Goal: Ask a question: Seek information or help from site administrators or community

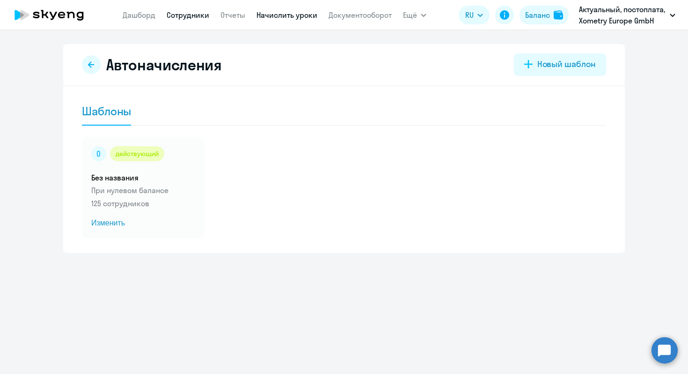
click at [176, 16] on link "Сотрудники" at bounding box center [188, 14] width 43 height 9
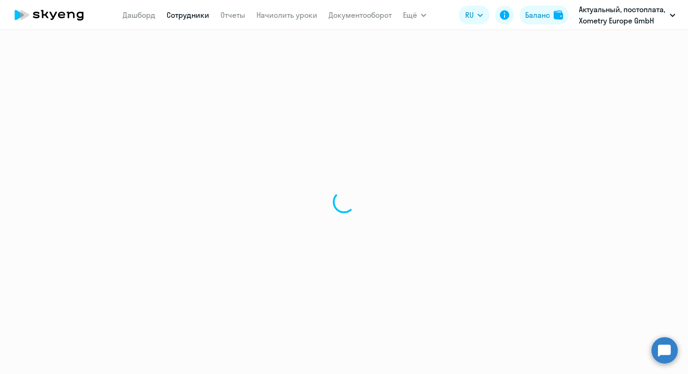
select select "30"
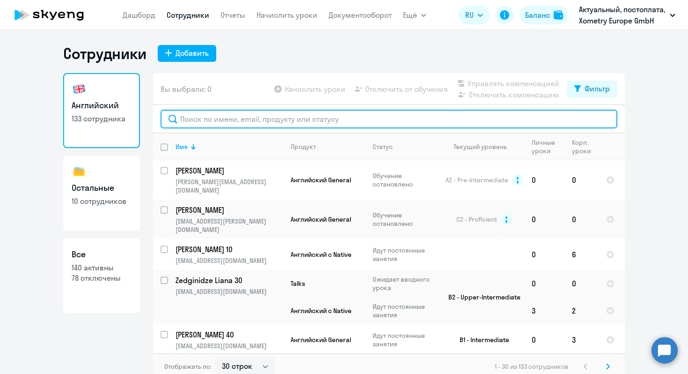
click at [220, 118] on input "text" at bounding box center [389, 119] width 457 height 19
paste input "Aleksandr Palagin"
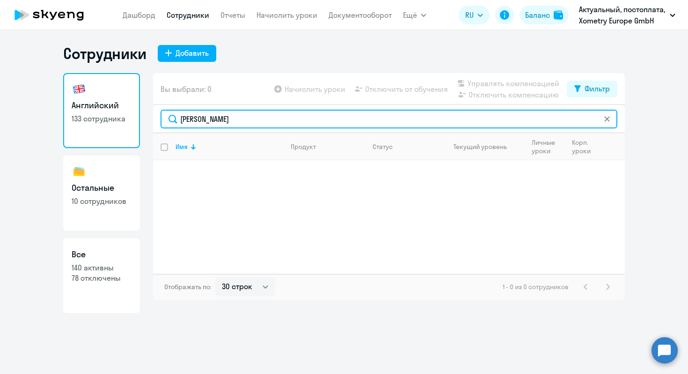
drag, startPoint x: 214, startPoint y: 118, endPoint x: 154, endPoint y: 117, distance: 59.9
click at [154, 117] on div "Aleksandr Palagin" at bounding box center [389, 119] width 472 height 28
click at [215, 120] on input "Palagin" at bounding box center [389, 119] width 457 height 19
paste input "Aleksandr"
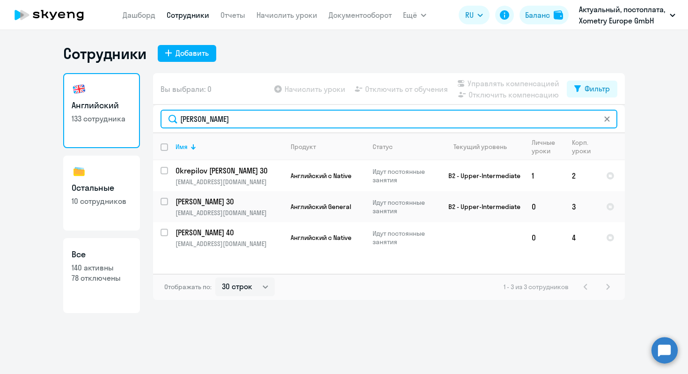
type input "Aleksandr"
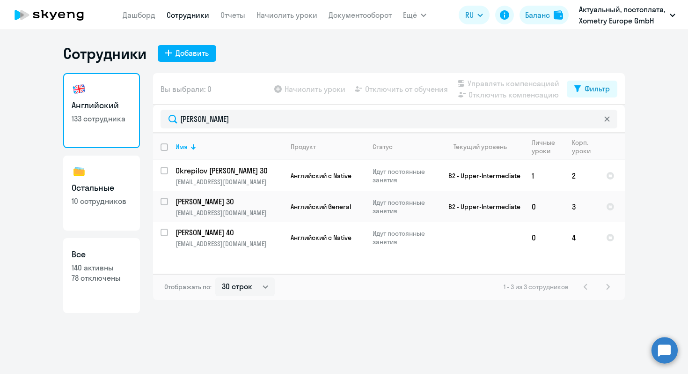
click at [118, 201] on p "10 сотрудников" at bounding box center [102, 201] width 60 height 10
select select "30"
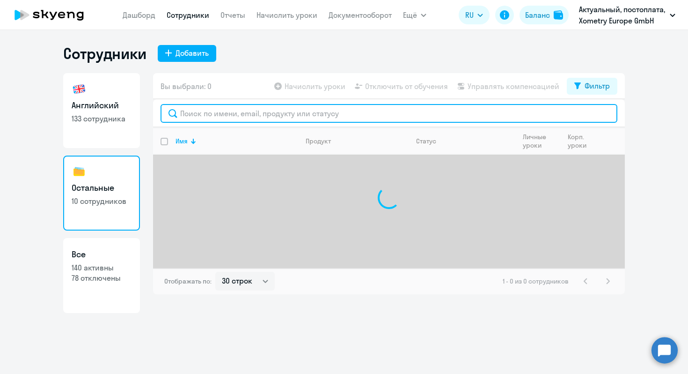
click at [236, 115] on input "text" at bounding box center [389, 113] width 457 height 19
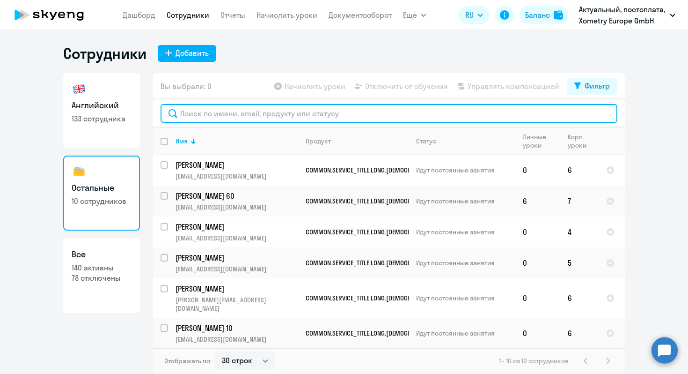
paste input "Aleksandr"
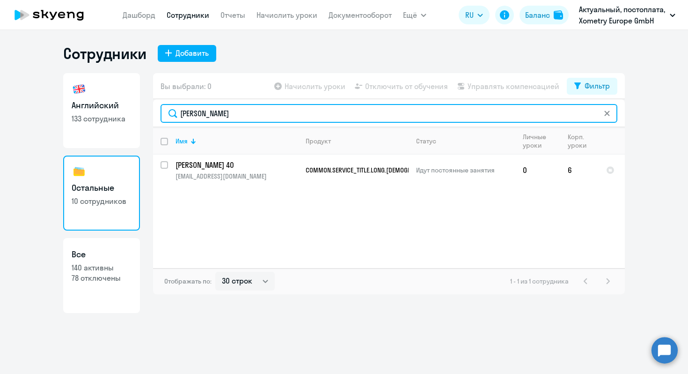
type input "Aleksandr"
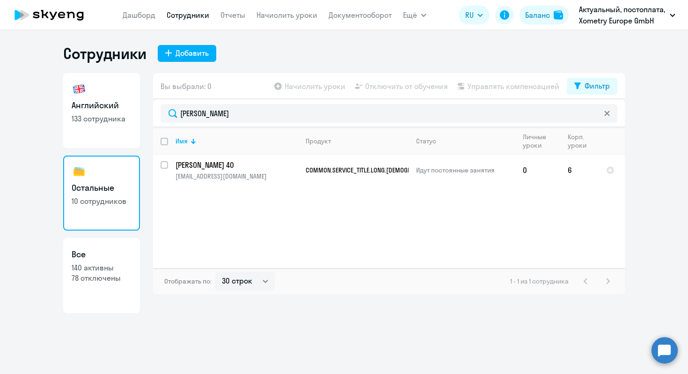
click at [99, 294] on link "Все 140 активны 78 отключены" at bounding box center [101, 275] width 77 height 75
select select "30"
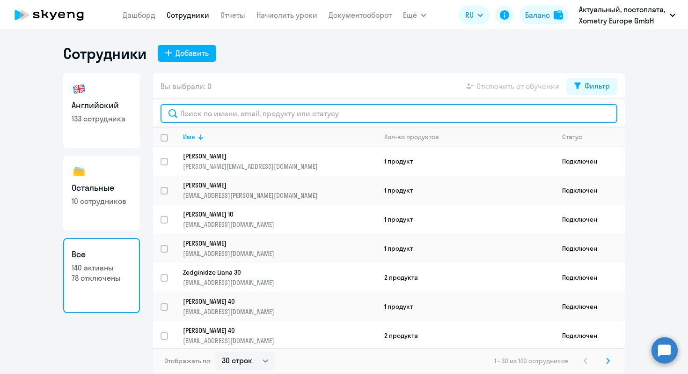
click at [226, 114] on input "text" at bounding box center [389, 113] width 457 height 19
paste input "Aleksandr"
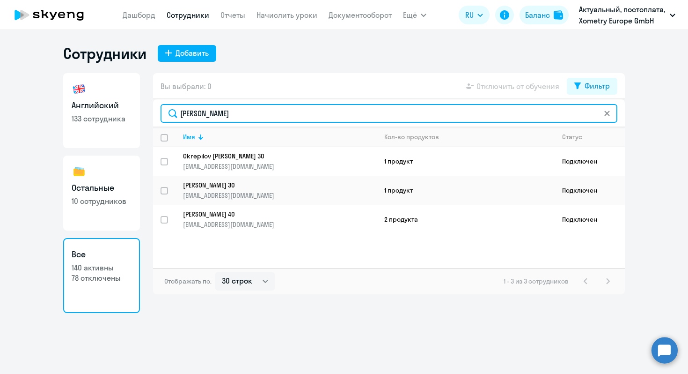
type input "Aleksandr"
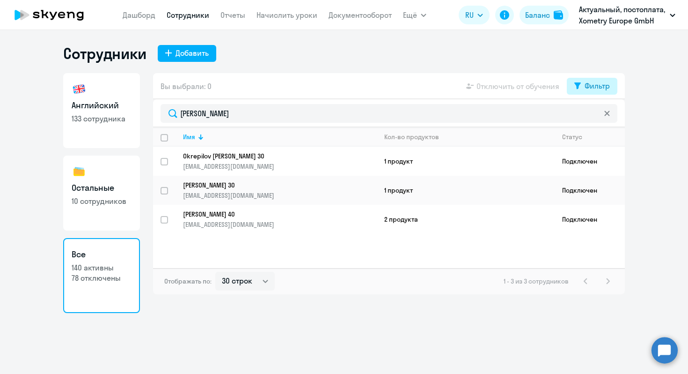
click at [583, 85] on button "Фильтр" at bounding box center [592, 86] width 51 height 17
click at [602, 116] on span at bounding box center [602, 116] width 16 height 9
click at [594, 116] on input "checkbox" at bounding box center [594, 116] width 0 height 0
checkbox input "true"
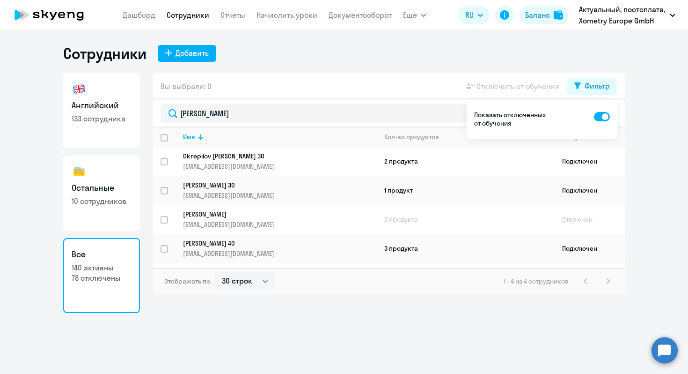
click at [325, 312] on div "Вы выбрали: 0 Отключить от обучения Фильтр Aleksandr Имя Кол-во продуктов Стату…" at bounding box center [389, 193] width 472 height 240
click at [633, 116] on ng-component "Сотрудники Добавить Английский 133 сотрудника Остальные 10 сотрудников Все 140 …" at bounding box center [344, 178] width 688 height 269
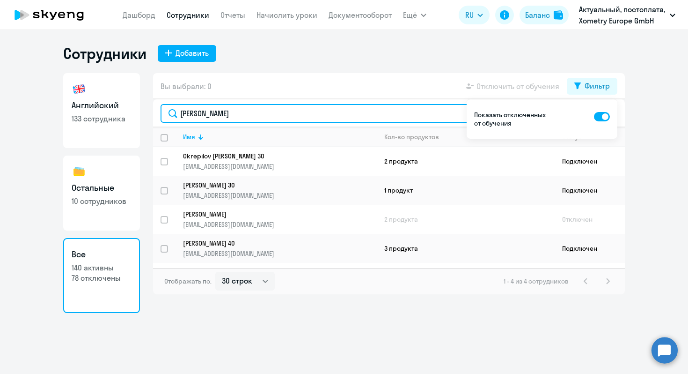
click at [230, 110] on input "Aleksandr" at bounding box center [389, 113] width 457 height 19
drag, startPoint x: 235, startPoint y: 114, endPoint x: 117, endPoint y: 114, distance: 118.4
click at [117, 114] on div "Английский 133 сотрудника Остальные 10 сотрудников Все 140 активны 78 отключены…" at bounding box center [344, 193] width 562 height 240
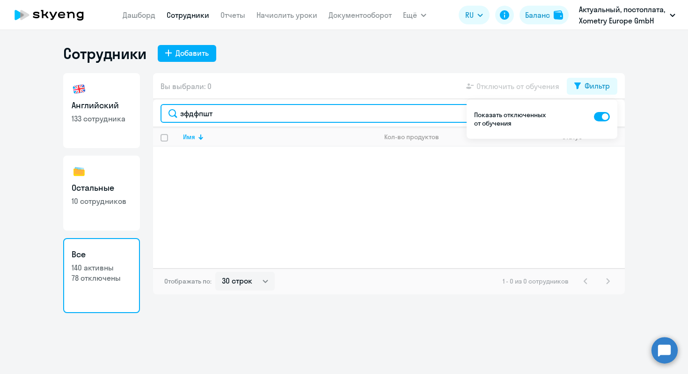
drag, startPoint x: 251, startPoint y: 118, endPoint x: 124, endPoint y: 110, distance: 127.6
click at [124, 110] on div "Английский 133 сотрудника Остальные 10 сотрудников Все 140 активны 78 отключены…" at bounding box center [344, 193] width 562 height 240
paste input "aleksandr.palagin@xometry.de"
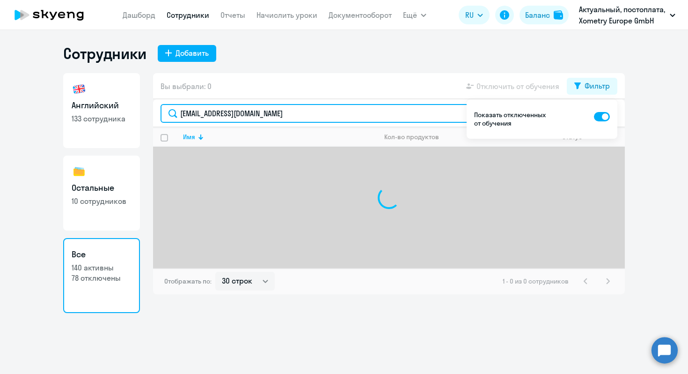
paste input "text"
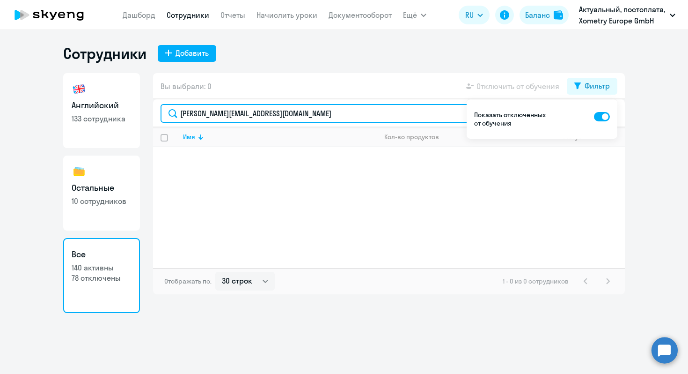
type input "aleksandr.palagin@xometry.de"
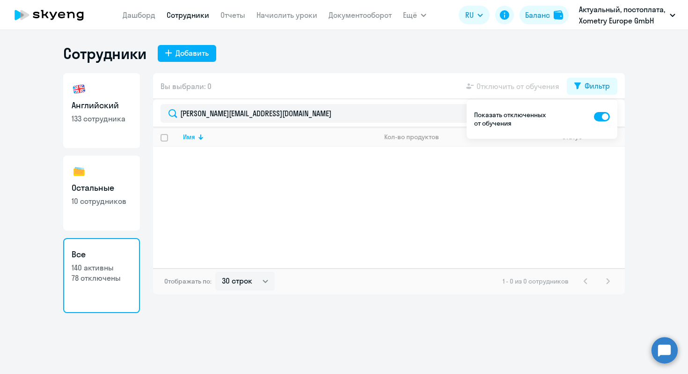
click at [102, 134] on link "Английский 133 сотрудника" at bounding box center [101, 110] width 77 height 75
select select "30"
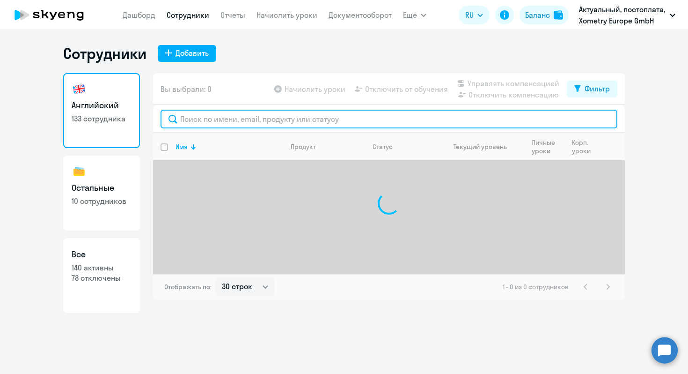
click at [210, 121] on input "text" at bounding box center [389, 119] width 457 height 19
paste input "aleksandr.palagin@xometry.de"
type input "aleksandr.palagin@xometry.de"
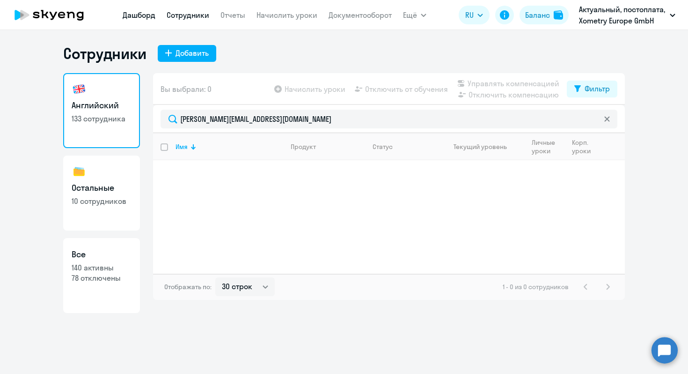
click at [143, 14] on link "Дашборд" at bounding box center [139, 14] width 33 height 9
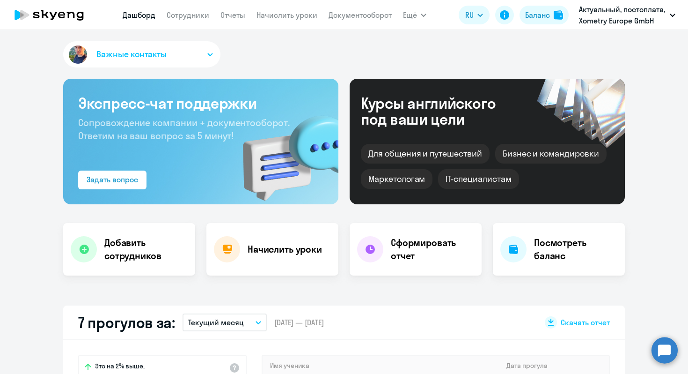
click at [195, 21] on nav "Дашборд Сотрудники Отчеты Начислить уроки Документооборот" at bounding box center [257, 15] width 269 height 19
click at [191, 16] on link "Сотрудники" at bounding box center [188, 14] width 43 height 9
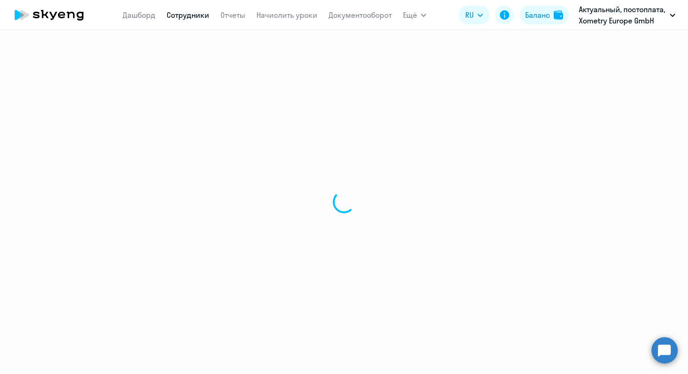
select select "30"
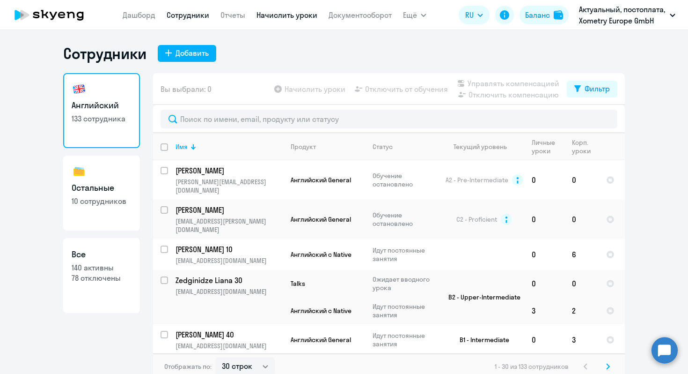
click at [261, 19] on link "Начислить уроки" at bounding box center [287, 14] width 61 height 9
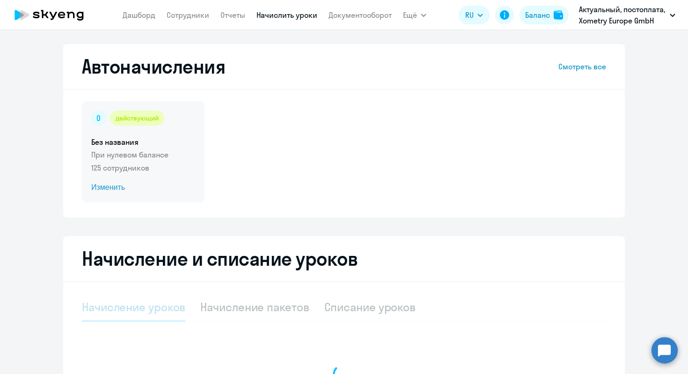
click at [162, 169] on p "125 сотрудников" at bounding box center [143, 167] width 104 height 11
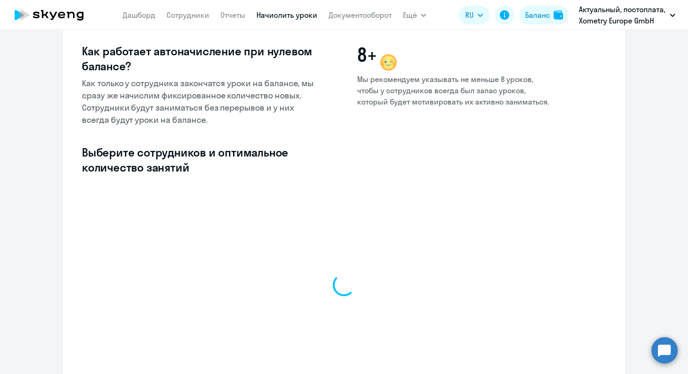
select select "10"
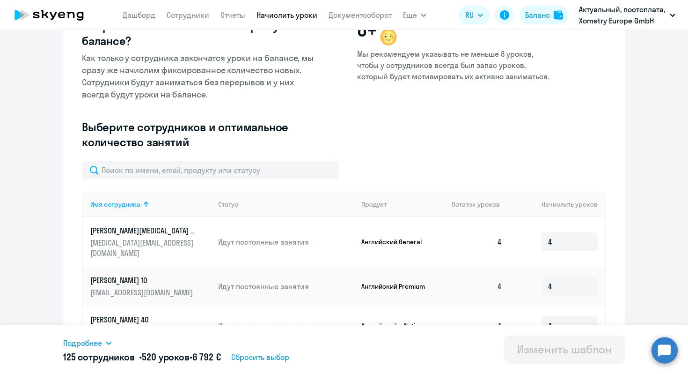
scroll to position [137, 0]
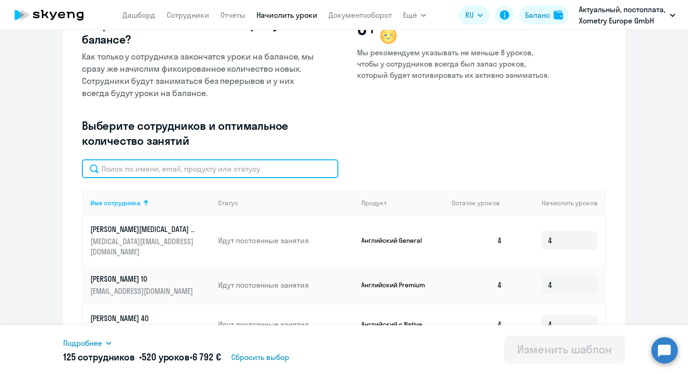
click at [252, 171] on input "text" at bounding box center [210, 168] width 257 height 19
paste input "aleksandr.palagin@xometry.de"
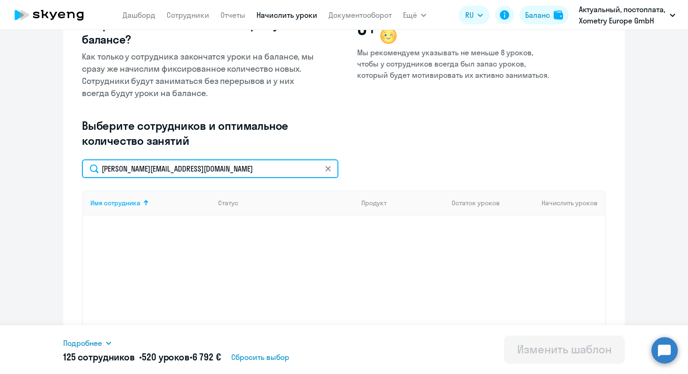
scroll to position [172, 0]
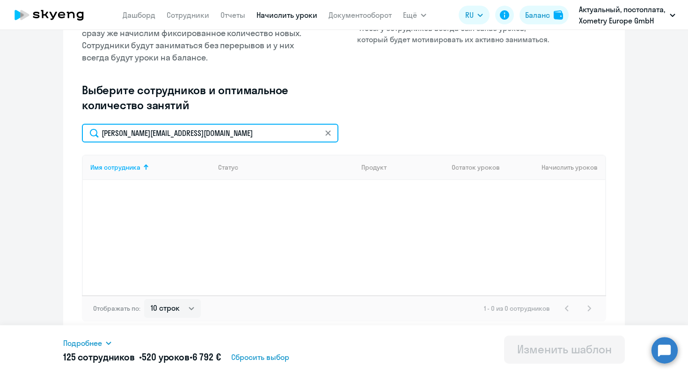
drag, startPoint x: 239, startPoint y: 134, endPoint x: 35, endPoint y: 124, distance: 203.9
click at [35, 124] on ng-component "Изменение шаблона Без названия Следующее автоматическое начисление произойдет п…" at bounding box center [344, 104] width 688 height 464
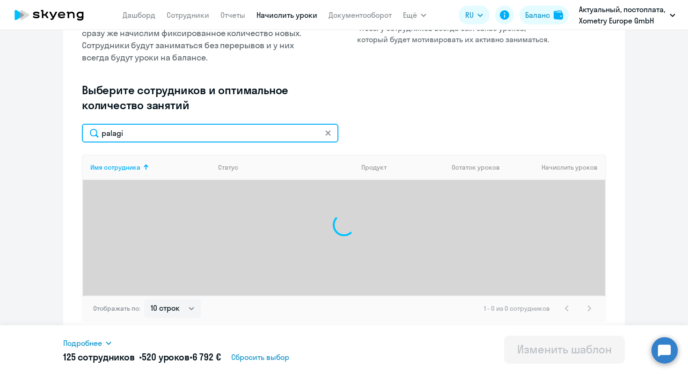
type input "palagin"
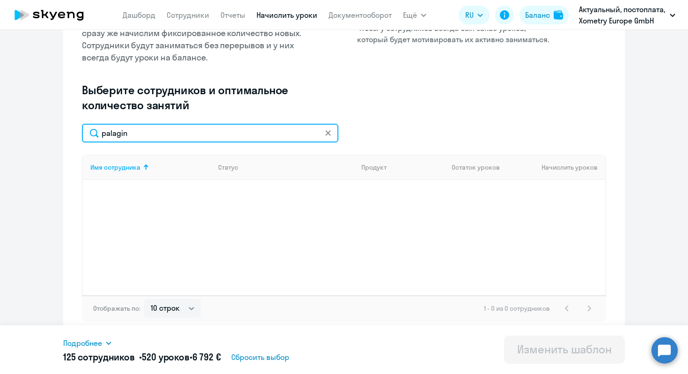
drag, startPoint x: 204, startPoint y: 132, endPoint x: 52, endPoint y: 132, distance: 151.7
click at [52, 132] on ng-component "Изменение шаблона Без названия Следующее автоматическое начисление произойдет п…" at bounding box center [344, 104] width 688 height 464
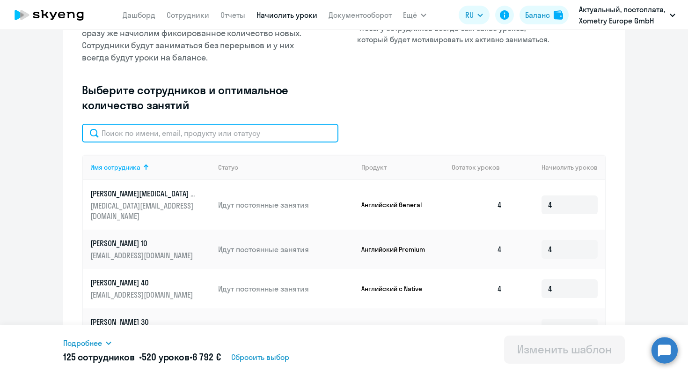
click at [244, 138] on input "text" at bounding box center [210, 133] width 257 height 19
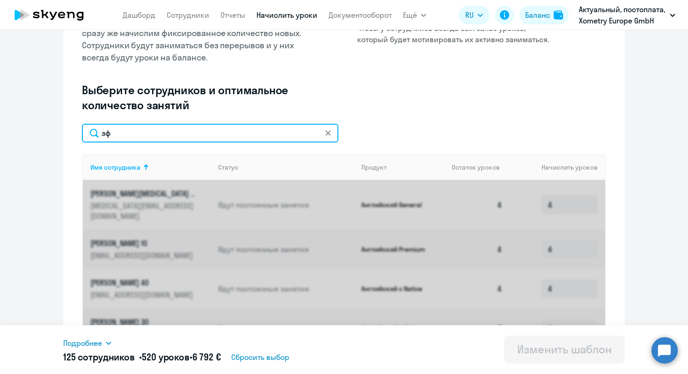
type input "з"
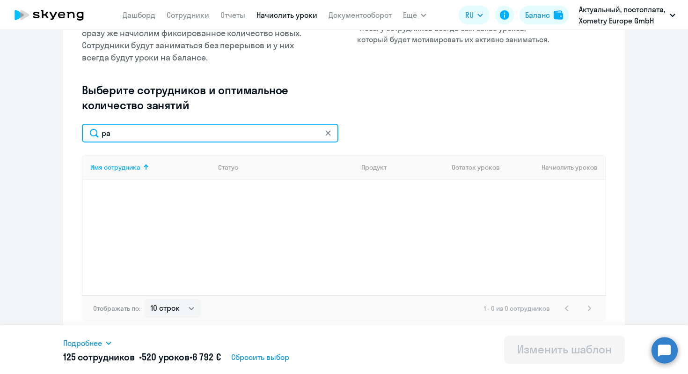
type input "p"
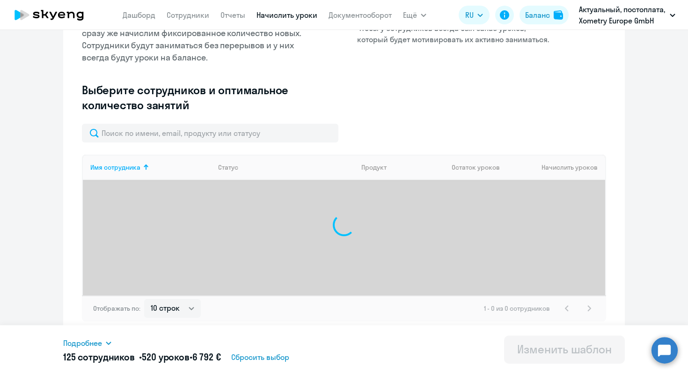
click at [407, 103] on div "Введите название шаблона Без названия Выберите тип шаблона Автоначисления при н…" at bounding box center [344, 28] width 524 height 189
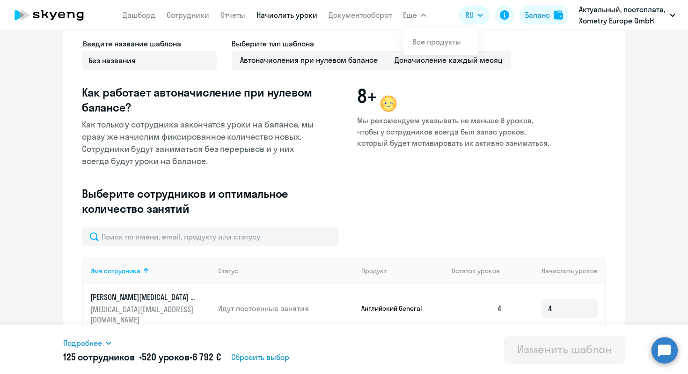
scroll to position [0, 0]
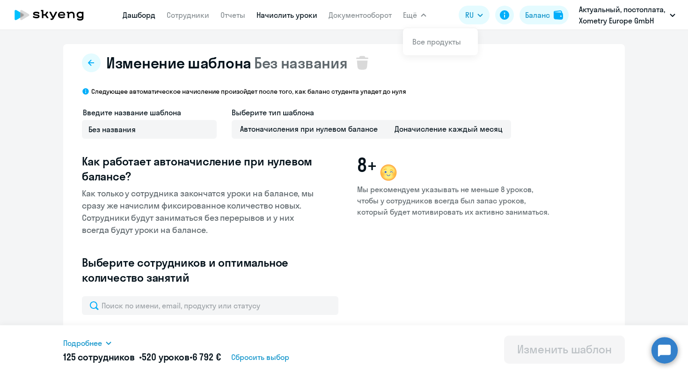
click at [145, 17] on link "Дашборд" at bounding box center [139, 14] width 33 height 9
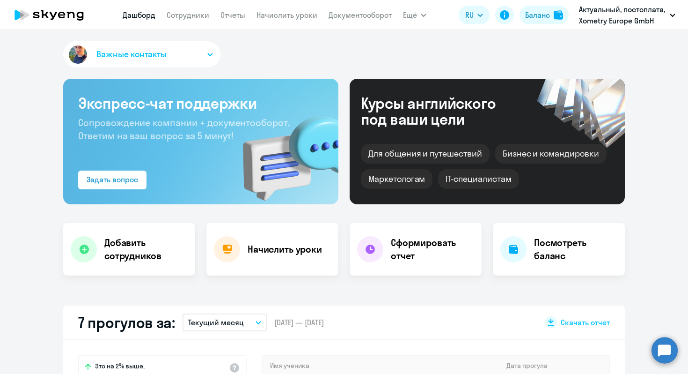
click at [193, 21] on nav "Дашборд Сотрудники Отчеты Начислить уроки Документооборот" at bounding box center [257, 15] width 269 height 19
click at [189, 16] on link "Сотрудники" at bounding box center [188, 14] width 43 height 9
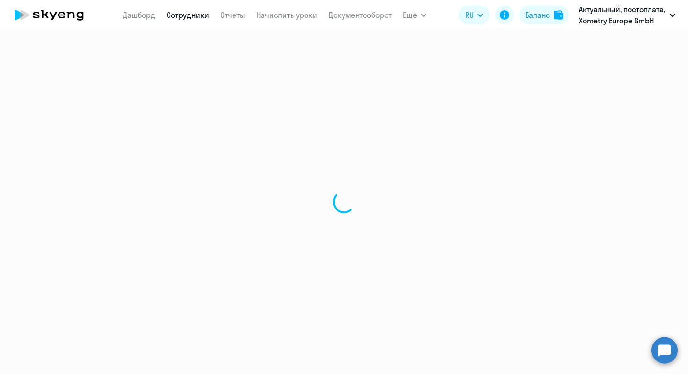
select select "30"
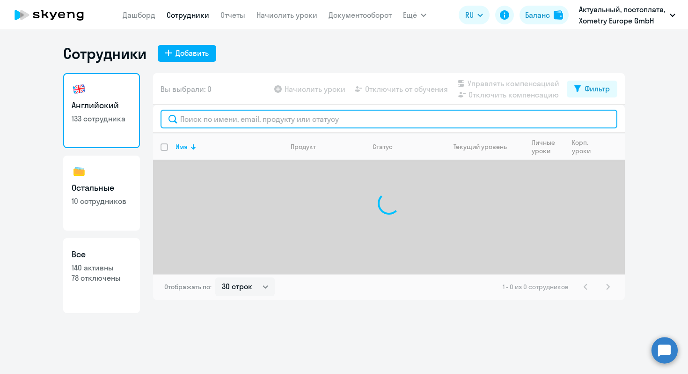
click at [217, 114] on input "text" at bounding box center [389, 119] width 457 height 19
paste input "aleksandr.palagin@xometry.de"
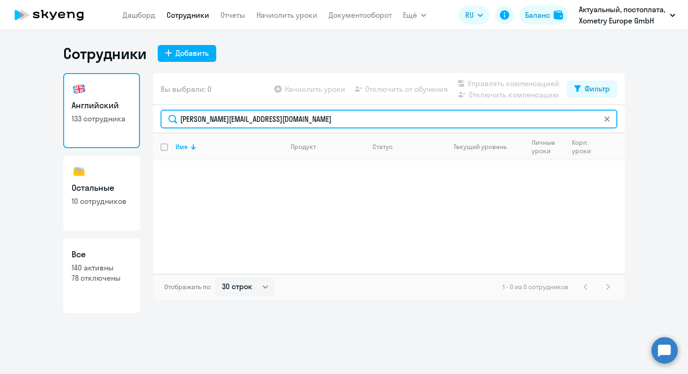
drag, startPoint x: 323, startPoint y: 118, endPoint x: 100, endPoint y: 117, distance: 223.3
click at [100, 117] on div "Английский 133 сотрудника Остальные 10 сотрудников Все 140 активны 78 отключены…" at bounding box center [344, 193] width 562 height 240
type input "palagin"
drag, startPoint x: 230, startPoint y: 126, endPoint x: 225, endPoint y: 125, distance: 4.8
click at [225, 125] on input "palagin" at bounding box center [389, 119] width 457 height 19
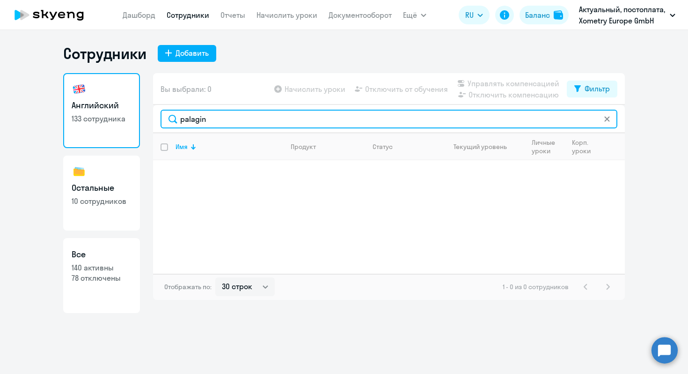
drag, startPoint x: 220, startPoint y: 123, endPoint x: 144, endPoint y: 123, distance: 76.8
click at [144, 123] on div "Английский 133 сотрудника Остальные 10 сотрудников Все 140 активны 78 отключены…" at bounding box center [344, 193] width 562 height 240
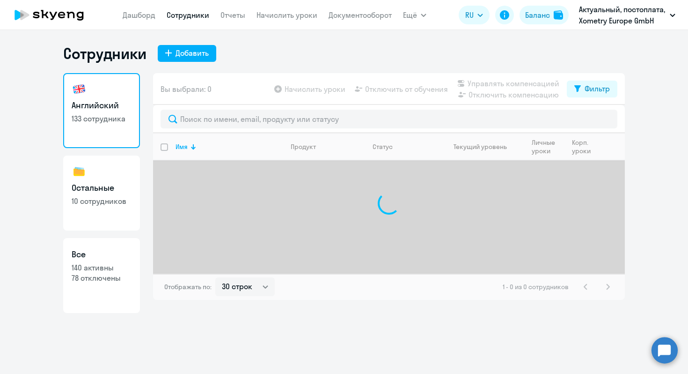
click at [110, 197] on p "10 сотрудников" at bounding box center [102, 201] width 60 height 10
select select "30"
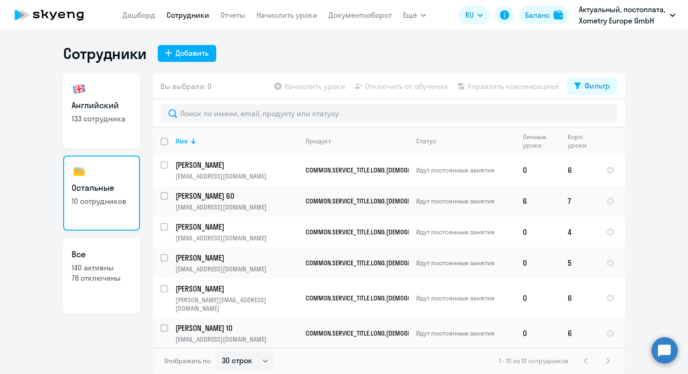
click at [661, 355] on circle at bounding box center [665, 350] width 26 height 26
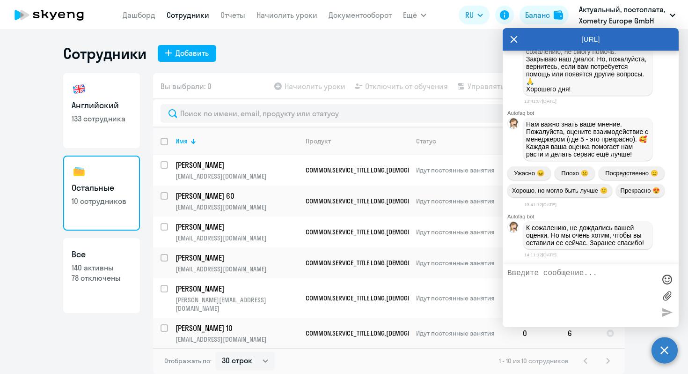
type textarea "P"
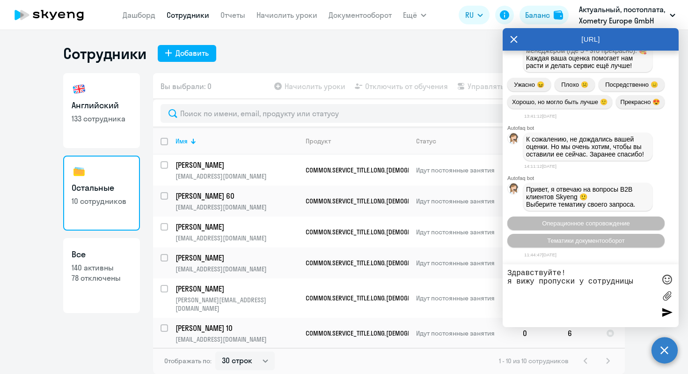
paste textarea "Aleksandra Agaeva"
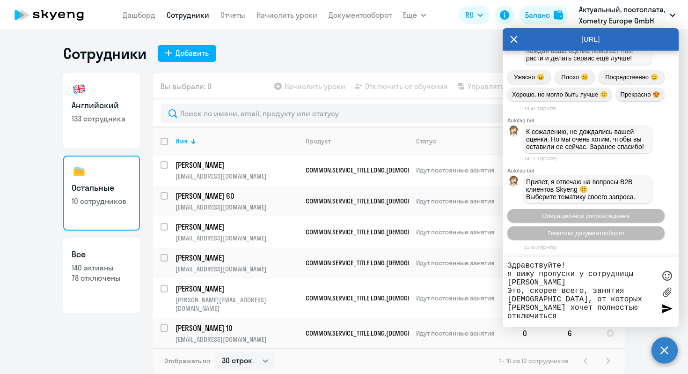
click at [530, 308] on textarea "Здравствуйте! я вижу пропуски у сотрудницы Aleksandra Agaeva Это, скорее всего,…" at bounding box center [581, 291] width 148 height 61
click at [637, 309] on textarea "Здравствуйте! я вижу пропуски у сотрудницы Aleksandra Agaeva Это, скорее всего,…" at bounding box center [581, 291] width 148 height 61
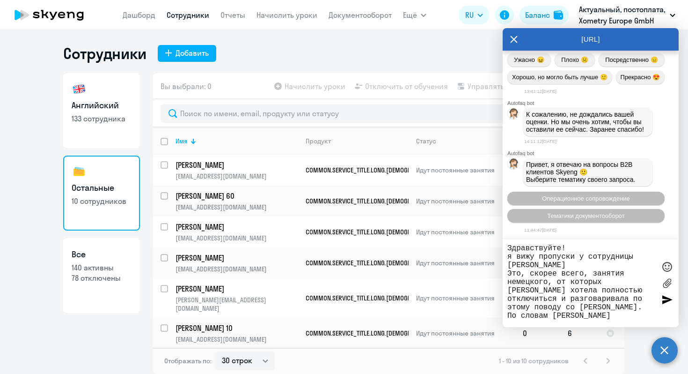
paste textarea "казала что мне не актульно и чтоб деньги вернули обратно в хометри"
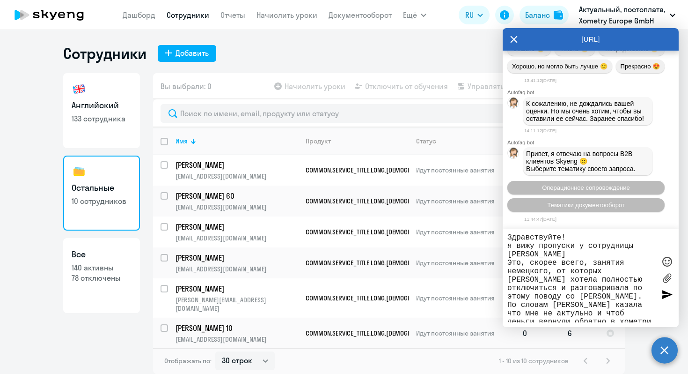
scroll to position [6, 0]
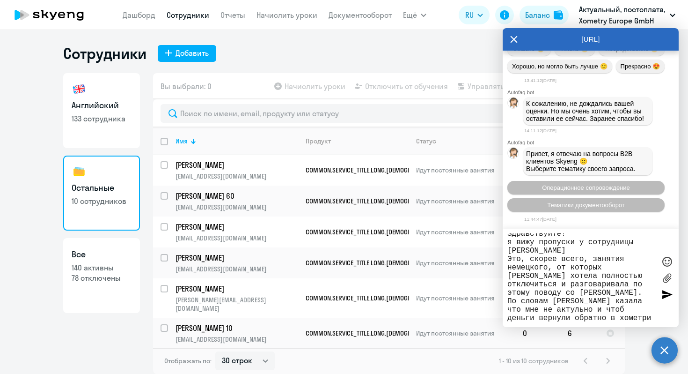
drag, startPoint x: 554, startPoint y: 300, endPoint x: 515, endPoint y: 300, distance: 38.4
click at [515, 300] on textarea "Здравствуйте! я вижу пропуски у сотрудницы Aleksandra Agaeva Это, скорее всего,…" at bounding box center [581, 277] width 148 height 89
click at [575, 303] on textarea "Здравствуйте! я вижу пропуски у сотрудницы Aleksandra Agaeva Это, скорее всего,…" at bounding box center [581, 277] width 148 height 89
drag, startPoint x: 507, startPoint y: 298, endPoint x: 590, endPoint y: 298, distance: 82.9
click at [590, 298] on textarea "Здравствуйте! я вижу пропуски у сотрудницы Aleksandra Agaeva Это, скорее всего,…" at bounding box center [581, 277] width 148 height 89
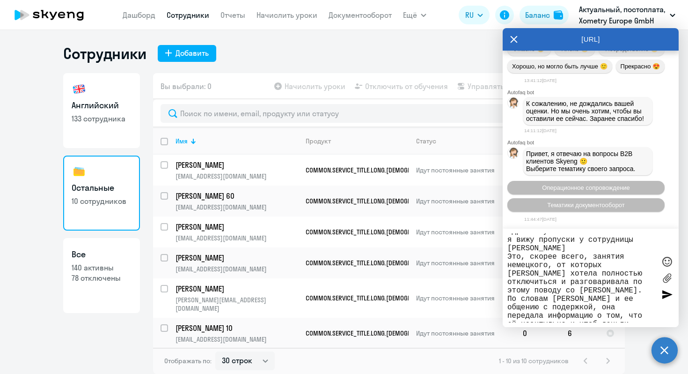
click at [567, 318] on textarea "Здравствуйте! я вижу пропуски у сотрудницы Aleksandra Agaeva Это, скорее всего,…" at bounding box center [581, 277] width 148 height 89
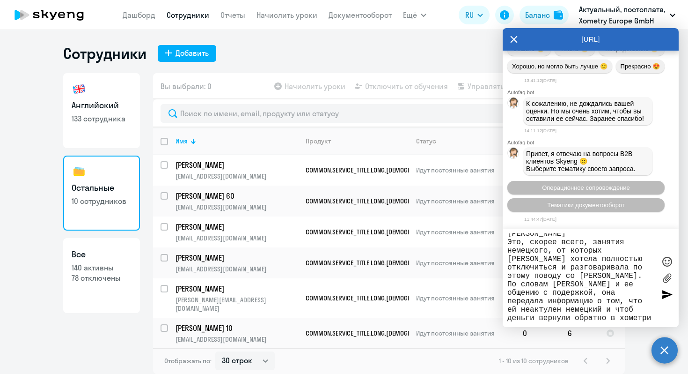
click at [638, 303] on textarea "Здравствуйте! я вижу пропуски у сотрудницы Aleksandra Agaeva Это, скорее всего,…" at bounding box center [581, 277] width 148 height 89
drag, startPoint x: 536, startPoint y: 307, endPoint x: 566, endPoint y: 309, distance: 30.5
click at [566, 309] on textarea "Здравствуйте! я вижу пропуски у сотрудницы Aleksandra Agaeva Это, скорее всего,…" at bounding box center [581, 277] width 148 height 89
click at [601, 314] on textarea "Здравствуйте! я вижу пропуски у сотрудницы Aleksandra Agaeva Это, скорее всего,…" at bounding box center [581, 277] width 148 height 89
drag, startPoint x: 614, startPoint y: 308, endPoint x: 650, endPoint y: 307, distance: 36.1
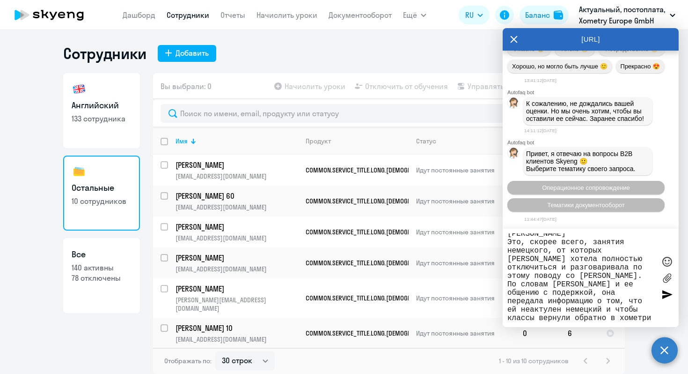
click at [650, 308] on textarea "Здравствуйте! я вижу пропуски у сотрудницы Aleksandra Agaeva Это, скорее всего,…" at bounding box center [581, 277] width 148 height 89
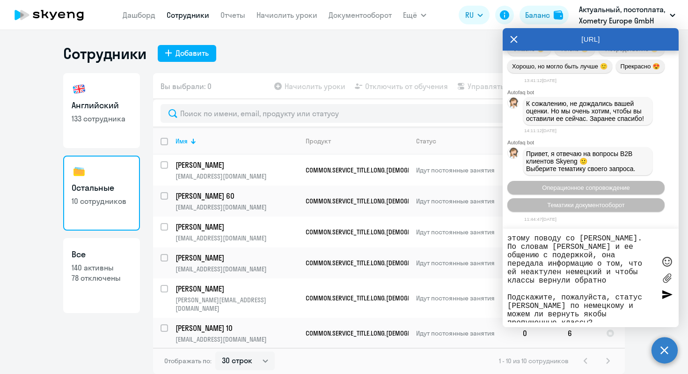
scroll to position [67, 0]
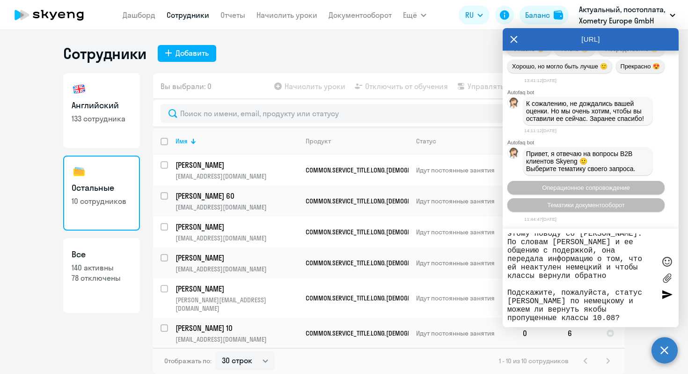
type textarea "Здравствуйте! я вижу пропуски у сотрудницы Aleksandra Agaeva Это, скорее всего,…"
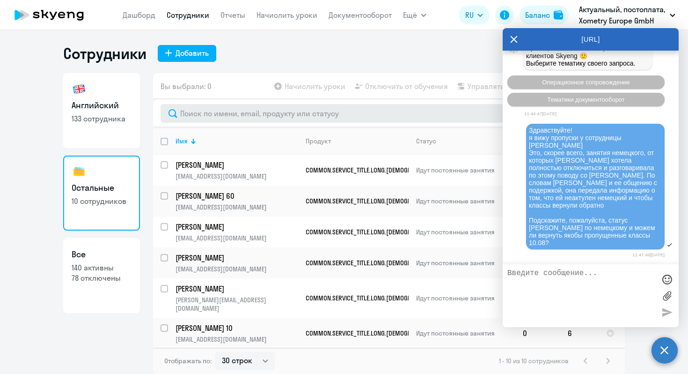
scroll to position [3574, 0]
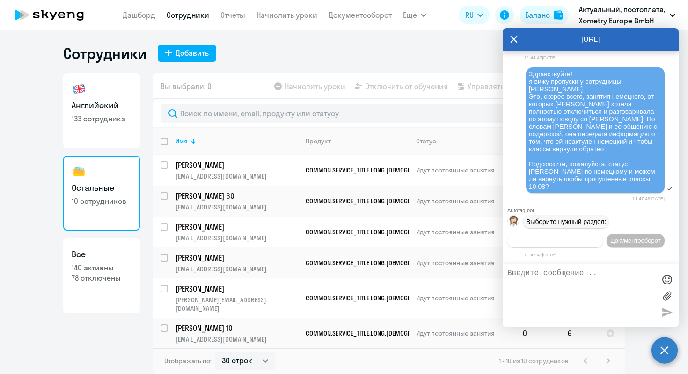
click at [587, 237] on span "Операционное сопровождение" at bounding box center [555, 240] width 88 height 7
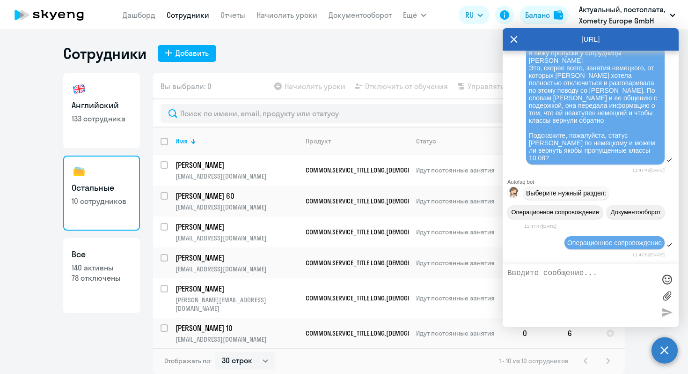
scroll to position [3661, 0]
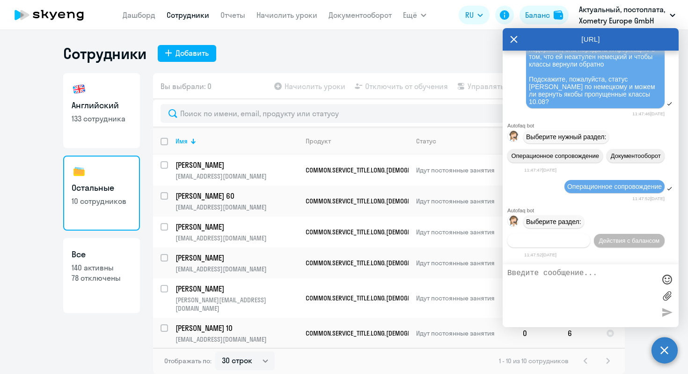
click at [588, 240] on button "Действия по сотрудникам" at bounding box center [548, 241] width 83 height 14
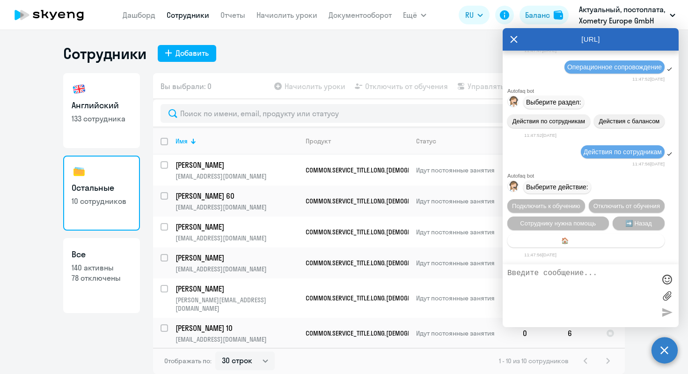
scroll to position [3786, 0]
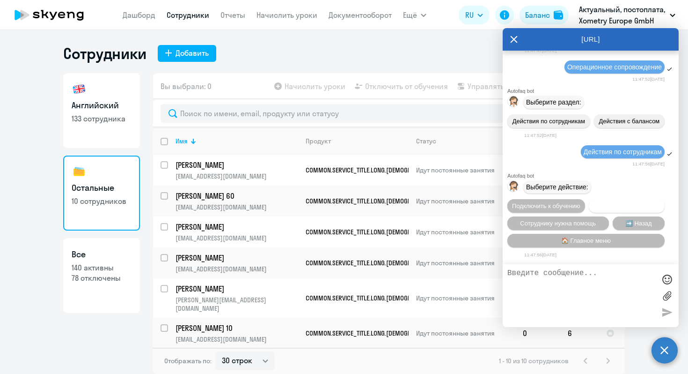
click at [608, 206] on span "Отключить от обучения" at bounding box center [627, 205] width 66 height 7
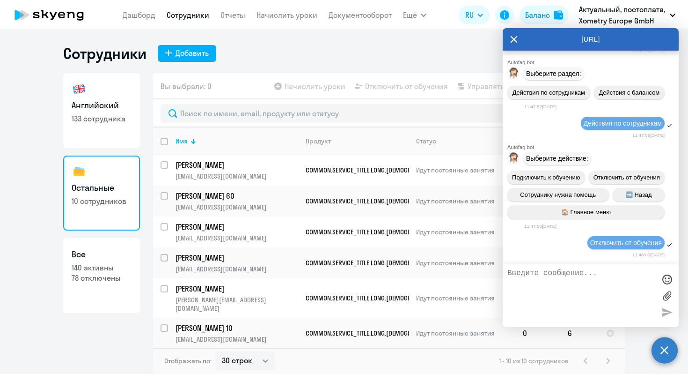
scroll to position [3910, 0]
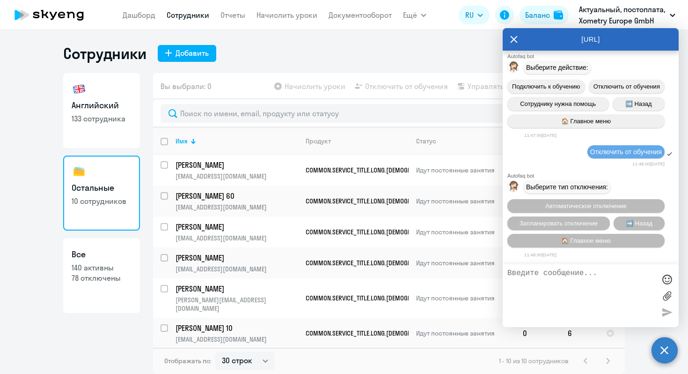
click at [573, 273] on textarea at bounding box center [581, 295] width 148 height 53
type textarea "c"
type textarea "с"
type textarea "п"
type textarea "оператор"
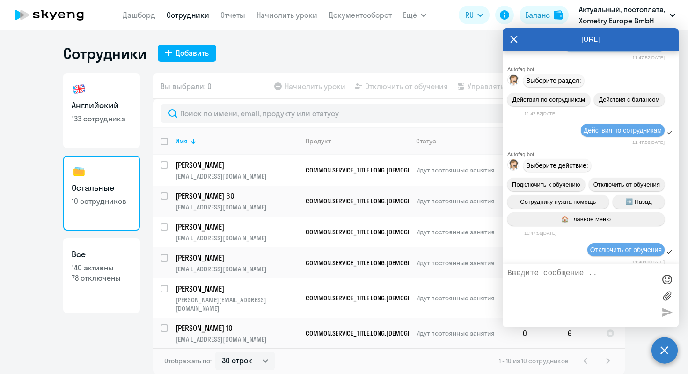
scroll to position [3524, 0]
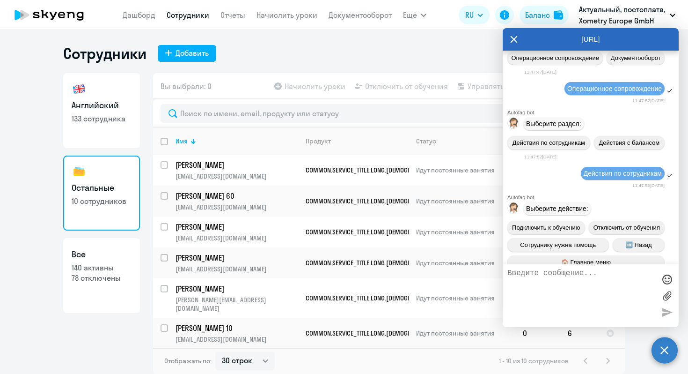
drag, startPoint x: 553, startPoint y: 172, endPoint x: 529, endPoint y: 95, distance: 80.4
copy span "Здравствуйте! я вижу пропуски у сотрудницы Aleksandra Agaeva Это, скорее всего,…"
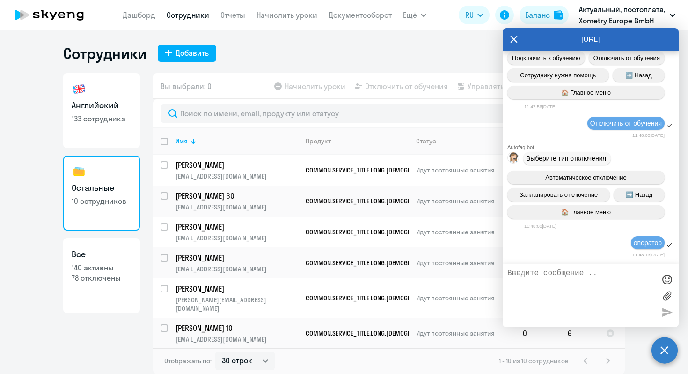
click at [561, 282] on textarea at bounding box center [581, 295] width 148 height 53
paste textarea "Здравствуйте! я вижу пропуски у сотрудницы Aleksandra Agaeva Это, скорее всего,…"
type textarea "Здравствуйте! я вижу пропуски у сотрудницы Aleksandra Agaeva Это, скорее всего,…"
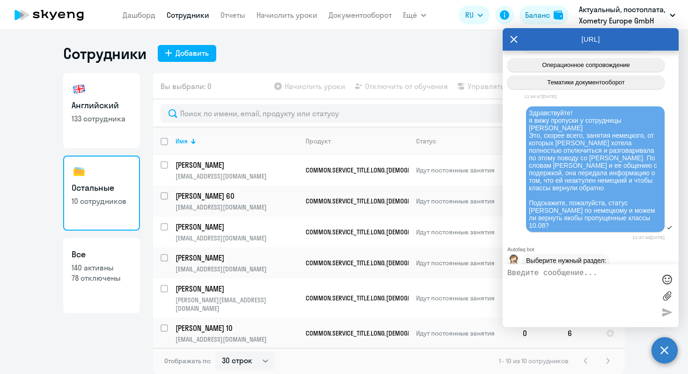
scroll to position [3299, 0]
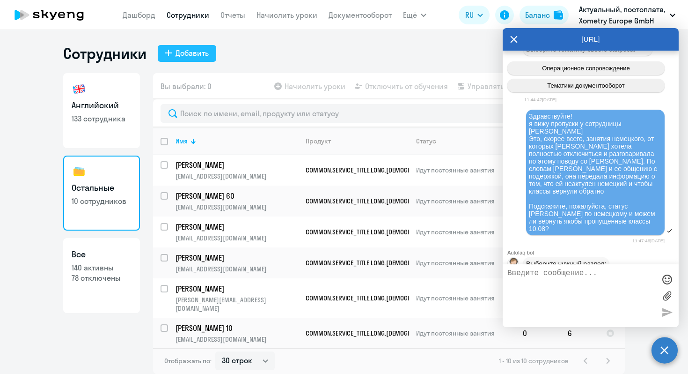
click at [178, 51] on div "Добавить" at bounding box center [192, 52] width 33 height 11
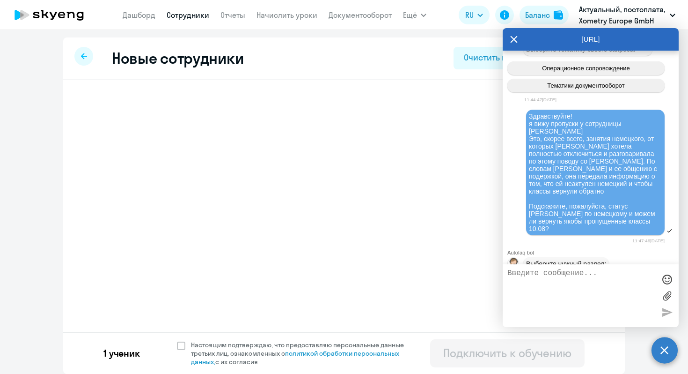
select select "english_adult_not_native_speaker"
select select "2"
click at [188, 112] on h3 "Nuray 30 Zhamisheva" at bounding box center [164, 105] width 106 height 15
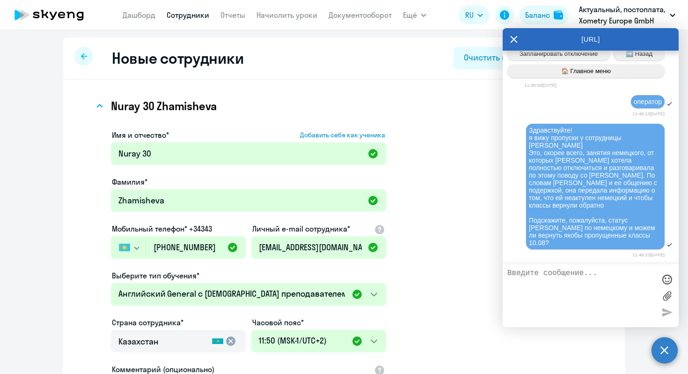
scroll to position [4088, 0]
click at [556, 286] on textarea at bounding box center [581, 295] width 148 height 53
type textarea "c"
type textarea "с"
drag, startPoint x: 561, startPoint y: 242, endPoint x: 529, endPoint y: 134, distance: 112.4
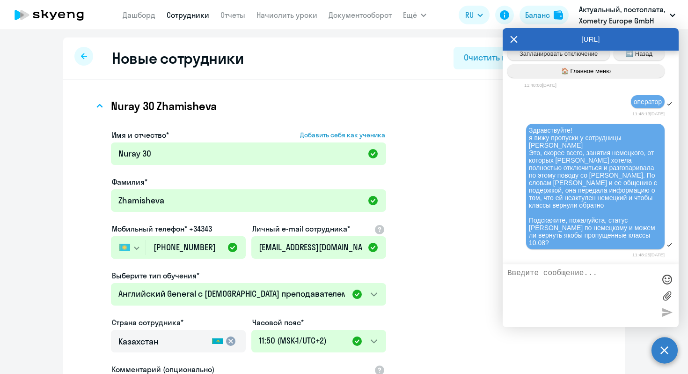
click at [529, 134] on div "Здравствуйте! я вижу пропуски у сотрудницы Aleksandra Agaeva Это, скорее всего,…" at bounding box center [595, 186] width 139 height 125
click at [453, 119] on div "Nuray 30 Zhamisheva" at bounding box center [301, 105] width 414 height 37
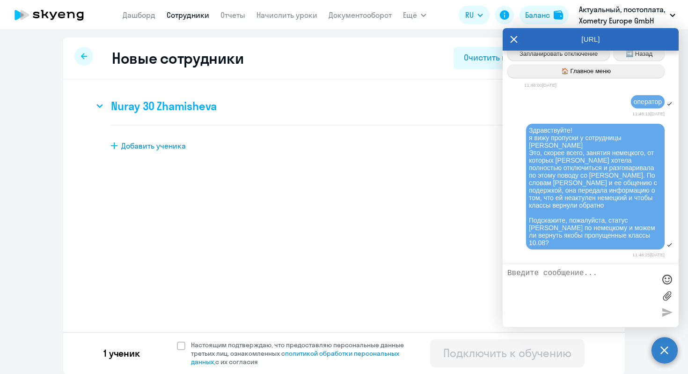
click at [187, 112] on h3 "Nuray 30 Zhamisheva" at bounding box center [164, 105] width 106 height 15
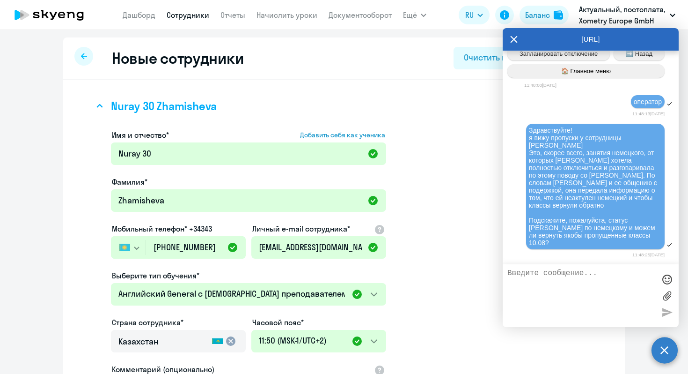
drag, startPoint x: 142, startPoint y: 105, endPoint x: 231, endPoint y: 105, distance: 88.9
click at [231, 105] on div "Nuray 30 Zhamisheva" at bounding box center [301, 105] width 414 height 37
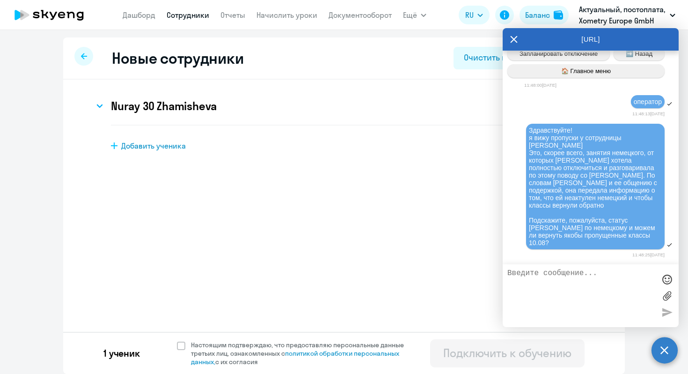
copy h3 "Nuray 30 Zhamisheva"
drag, startPoint x: 560, startPoint y: 243, endPoint x: 526, endPoint y: 121, distance: 127.5
click at [526, 123] on div "Здравствуйте! я вижу пропуски у сотрудницы Aleksandra Agaeva Это, скорее всего,…" at bounding box center [591, 187] width 176 height 128
copy span "Здравствуйте! я вижу пропуски у сотрудницы Aleksandra Agaeva Это, скорее всего,…"
click at [213, 109] on h3 "Nuray 30 Zhamisheva" at bounding box center [164, 105] width 106 height 15
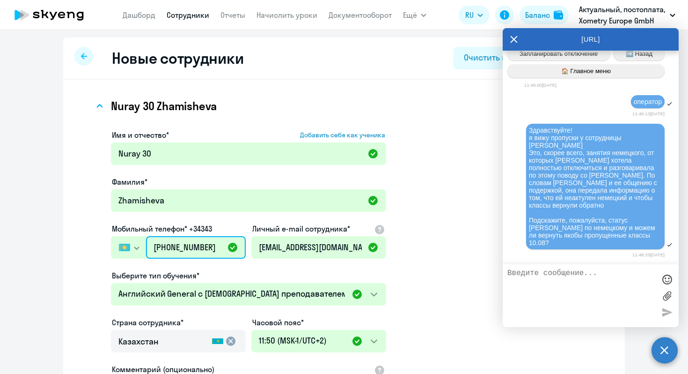
click at [210, 245] on input "+7 (702) 333-34-03" at bounding box center [196, 247] width 100 height 22
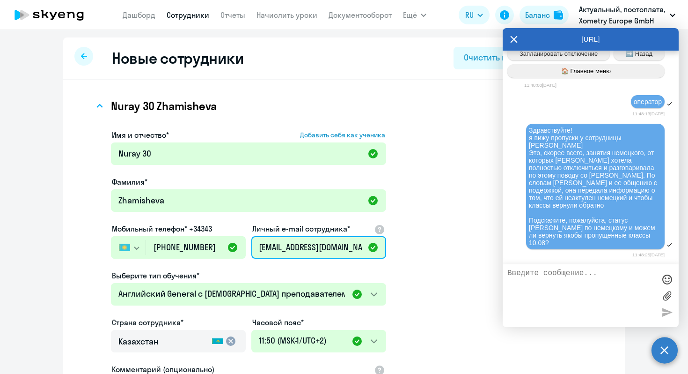
click at [300, 249] on input "nuray.zhamisheva@xometry.de" at bounding box center [318, 247] width 135 height 22
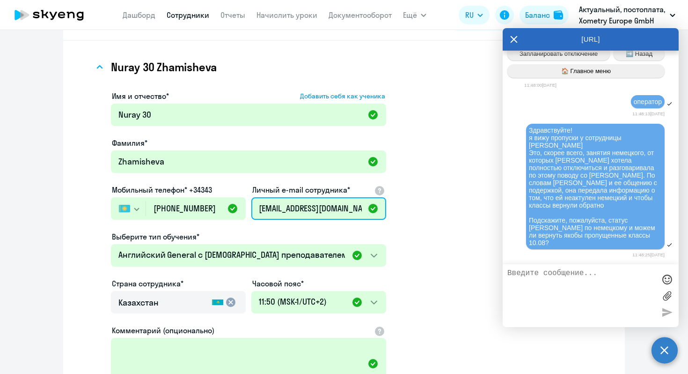
scroll to position [53, 0]
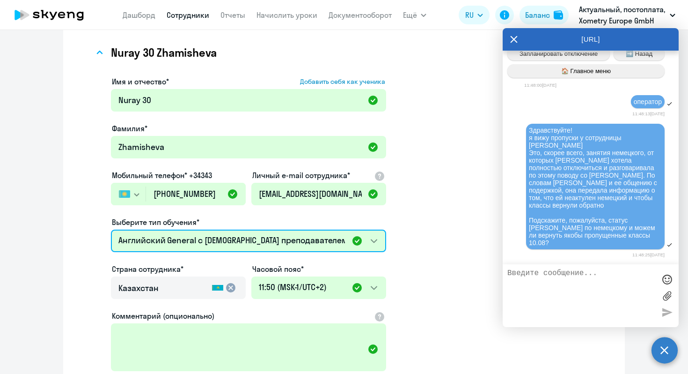
click at [130, 241] on select "COMMON.SERVICE_TITLE.LONG.GERMAN_ADULT_NOT_NATIVE_SPEAKER_PREMIUM Talks 15 мину…" at bounding box center [248, 240] width 275 height 22
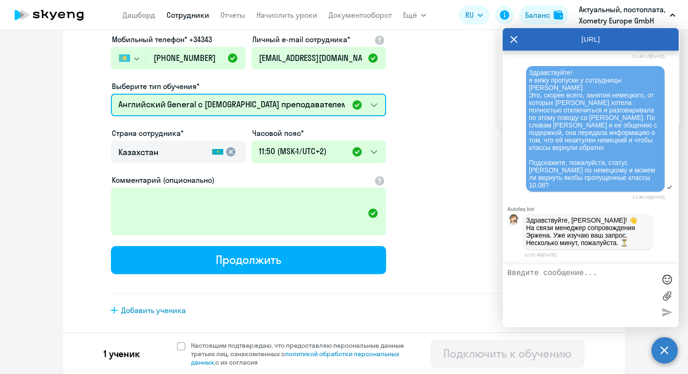
scroll to position [0, 0]
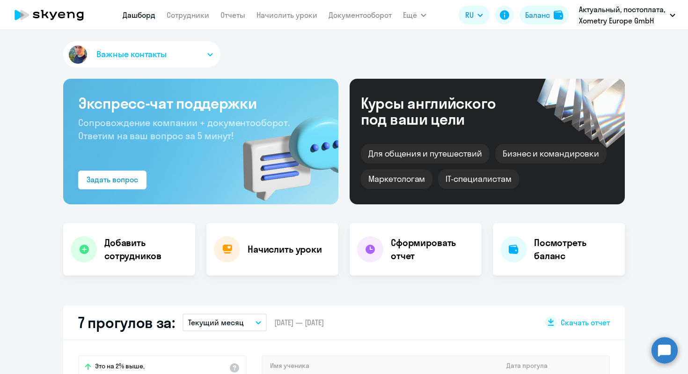
select select "30"
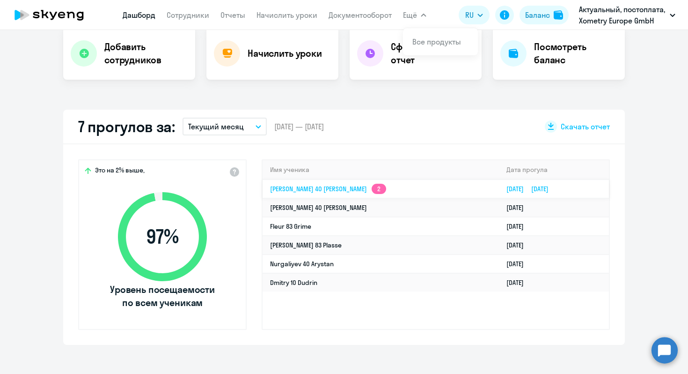
click at [513, 191] on link "[DATE] [DATE]" at bounding box center [532, 188] width 50 height 8
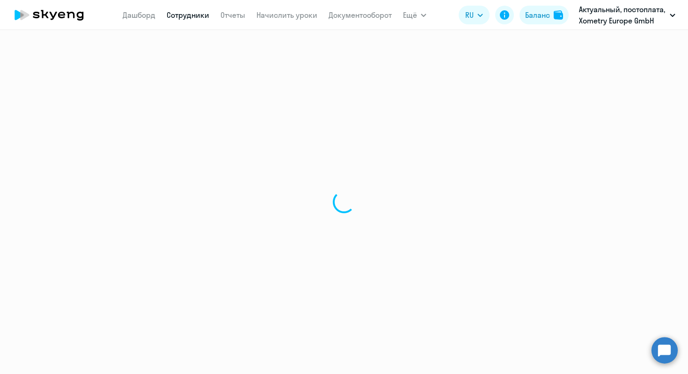
select select "english"
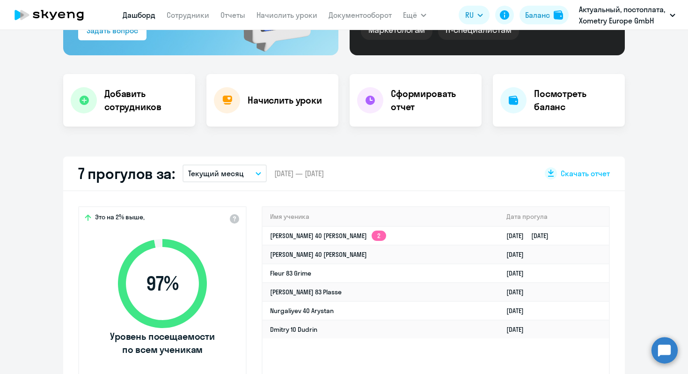
scroll to position [154, 0]
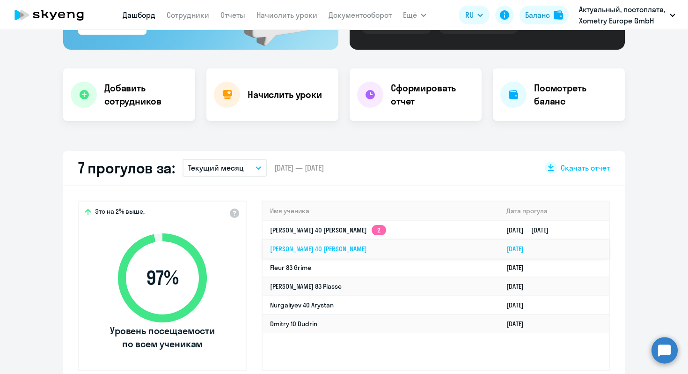
select select "30"
drag, startPoint x: 505, startPoint y: 329, endPoint x: 447, endPoint y: 327, distance: 58.1
click at [499, 327] on td "[DATE]" at bounding box center [554, 323] width 110 height 18
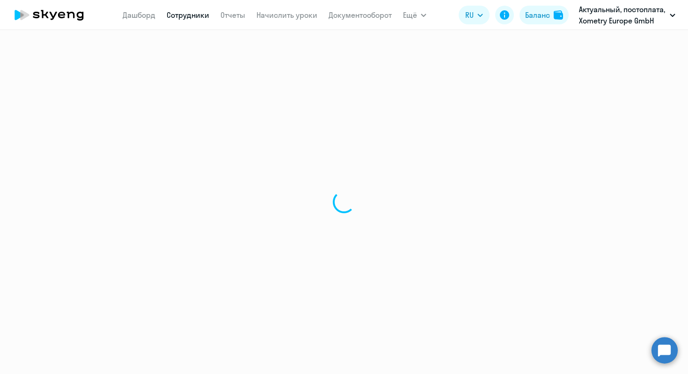
select select "english"
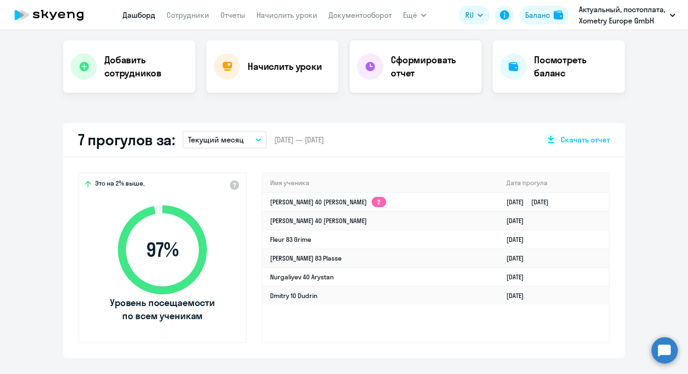
scroll to position [189, 0]
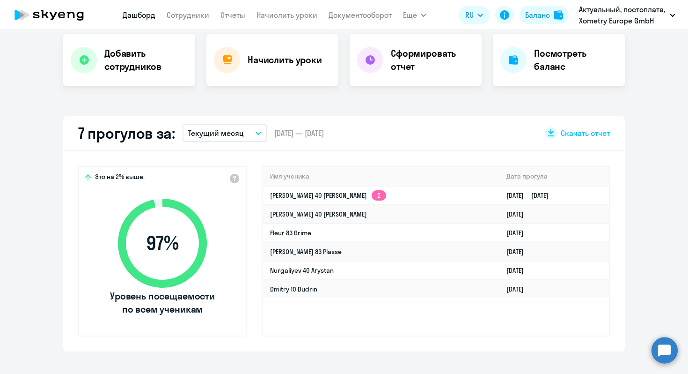
select select "30"
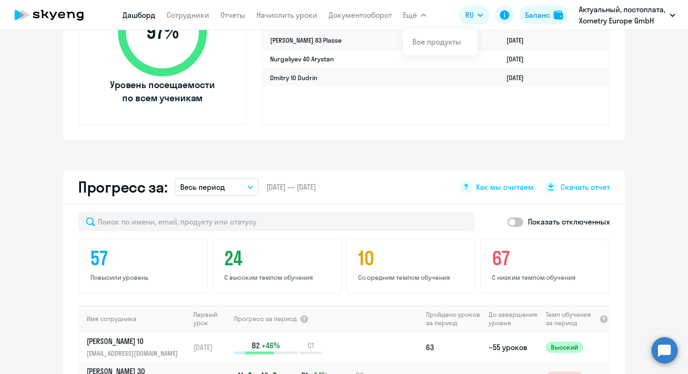
scroll to position [0, 0]
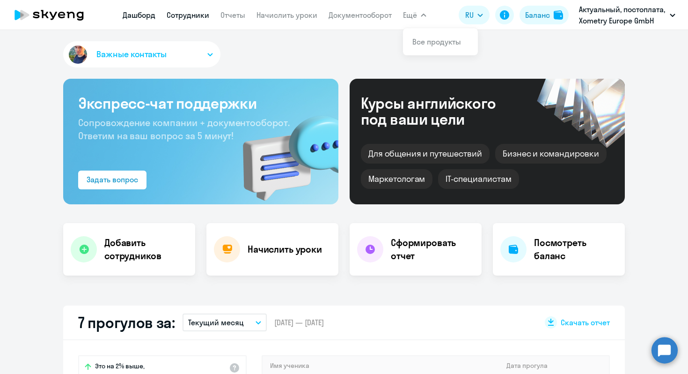
click at [183, 18] on link "Сотрудники" at bounding box center [188, 14] width 43 height 9
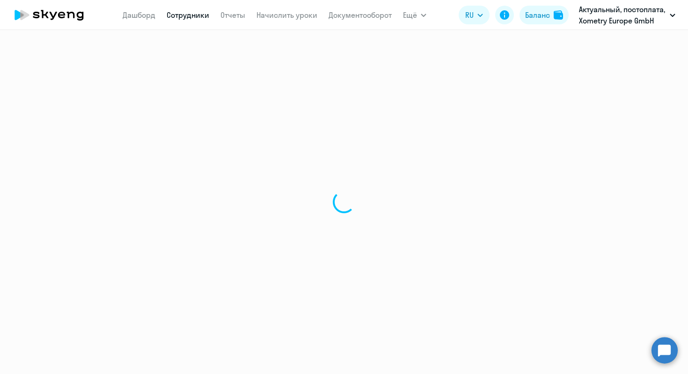
select select "30"
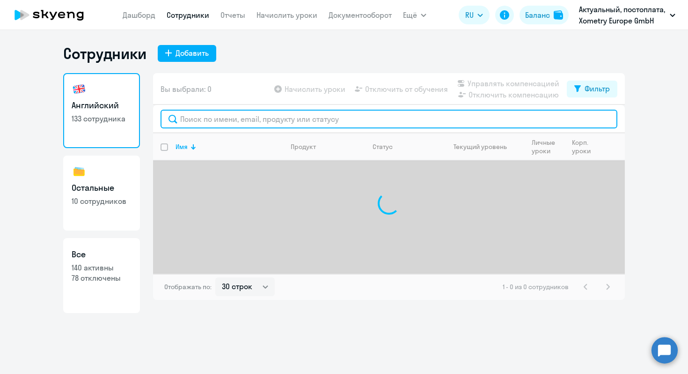
click at [196, 120] on input "text" at bounding box center [389, 119] width 457 height 19
paste input "[PERSON_NAME][EMAIL_ADDRESS][DOMAIN_NAME]"
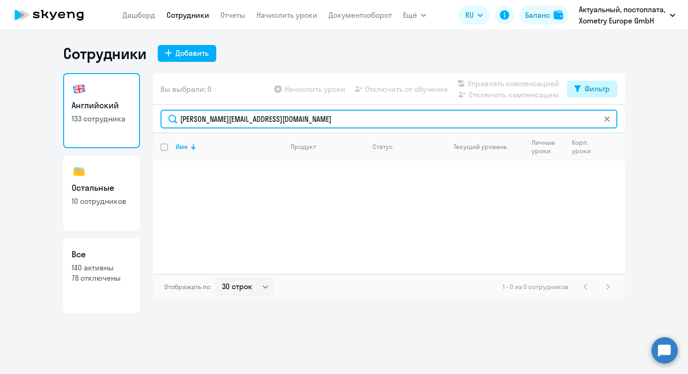
type input "[PERSON_NAME][EMAIL_ADDRESS][DOMAIN_NAME]"
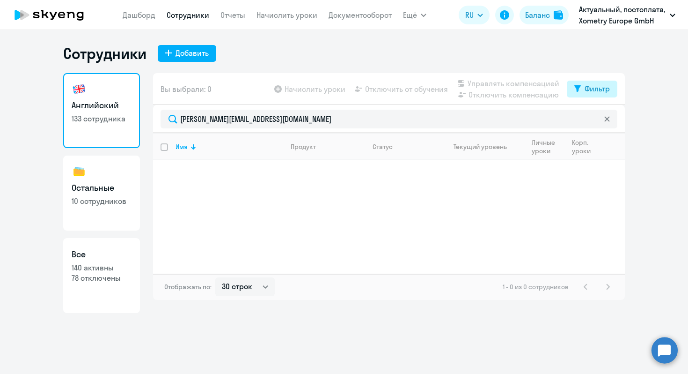
click at [581, 96] on button "Фильтр" at bounding box center [592, 89] width 51 height 17
click at [601, 117] on span at bounding box center [602, 119] width 16 height 9
click at [594, 119] on input "checkbox" at bounding box center [594, 119] width 0 height 0
checkbox input "true"
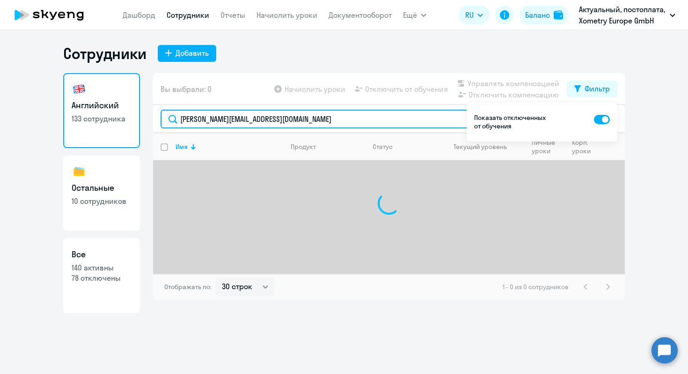
click at [346, 124] on input "[PERSON_NAME][EMAIL_ADDRESS][DOMAIN_NAME]" at bounding box center [389, 119] width 457 height 19
